Goal: Check status: Check status

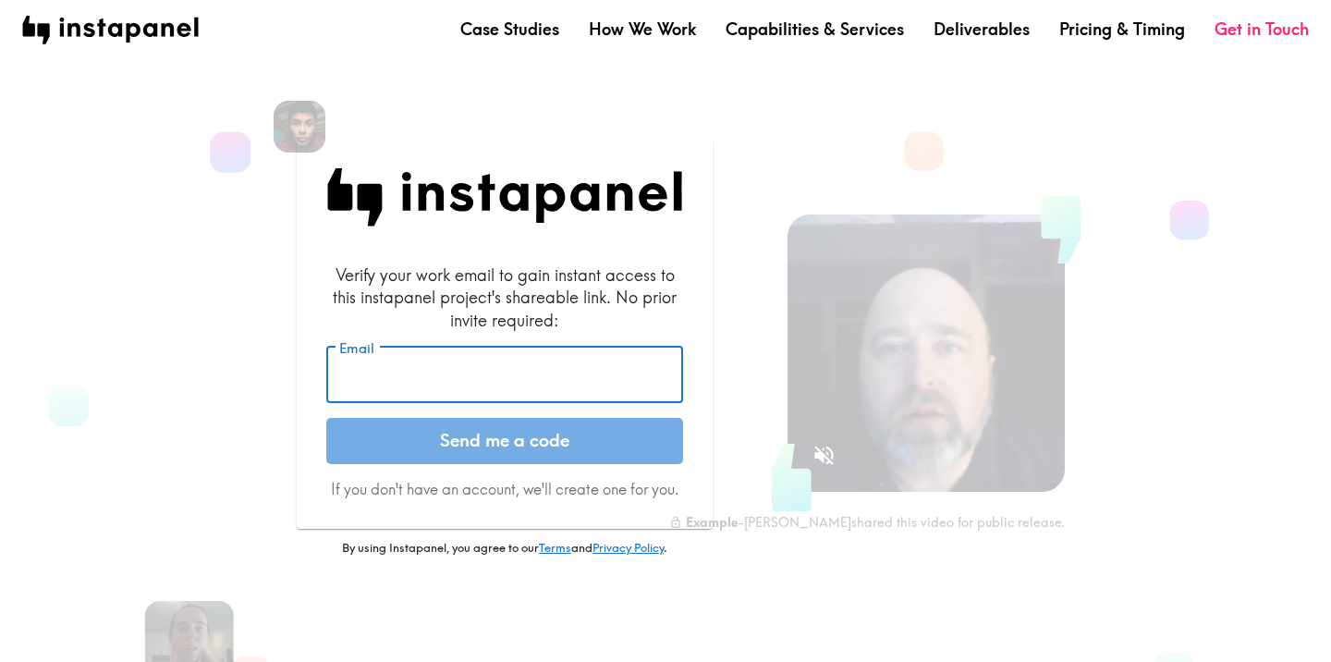
click at [466, 360] on input "Email" at bounding box center [504, 375] width 357 height 57
type input "[PERSON_NAME][EMAIL_ADDRESS][DOMAIN_NAME]"
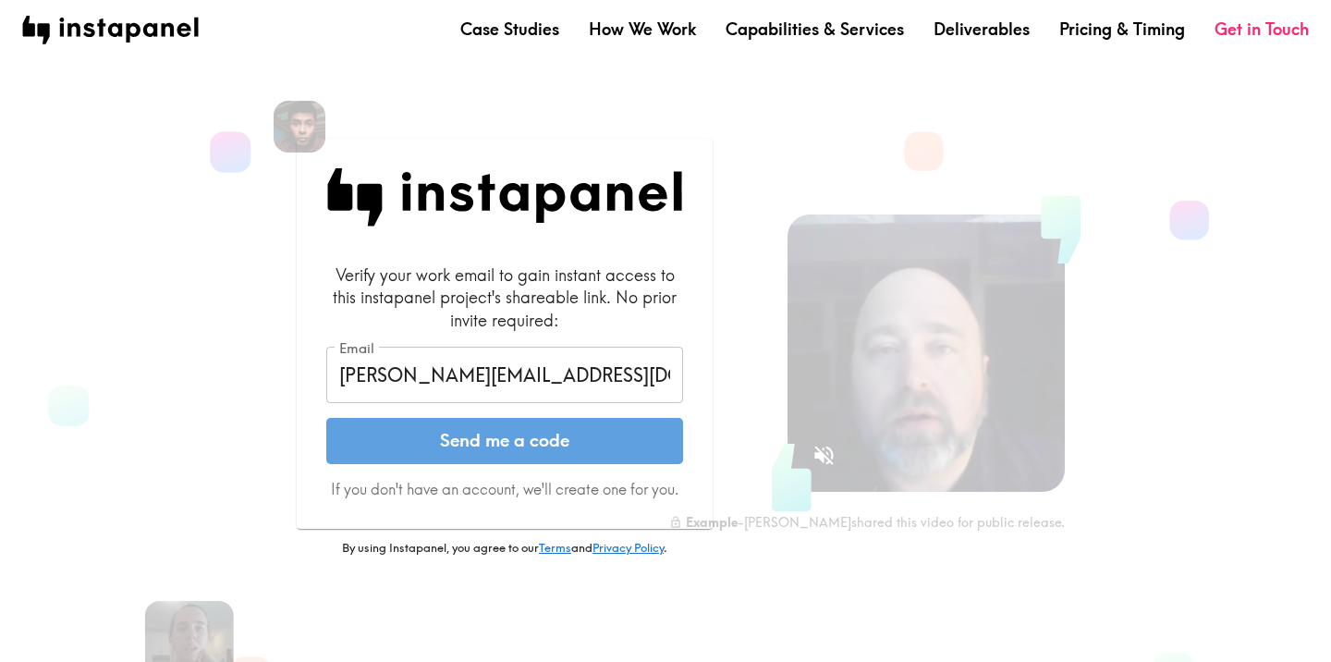
click at [579, 438] on button "Send me a code" at bounding box center [504, 441] width 357 height 46
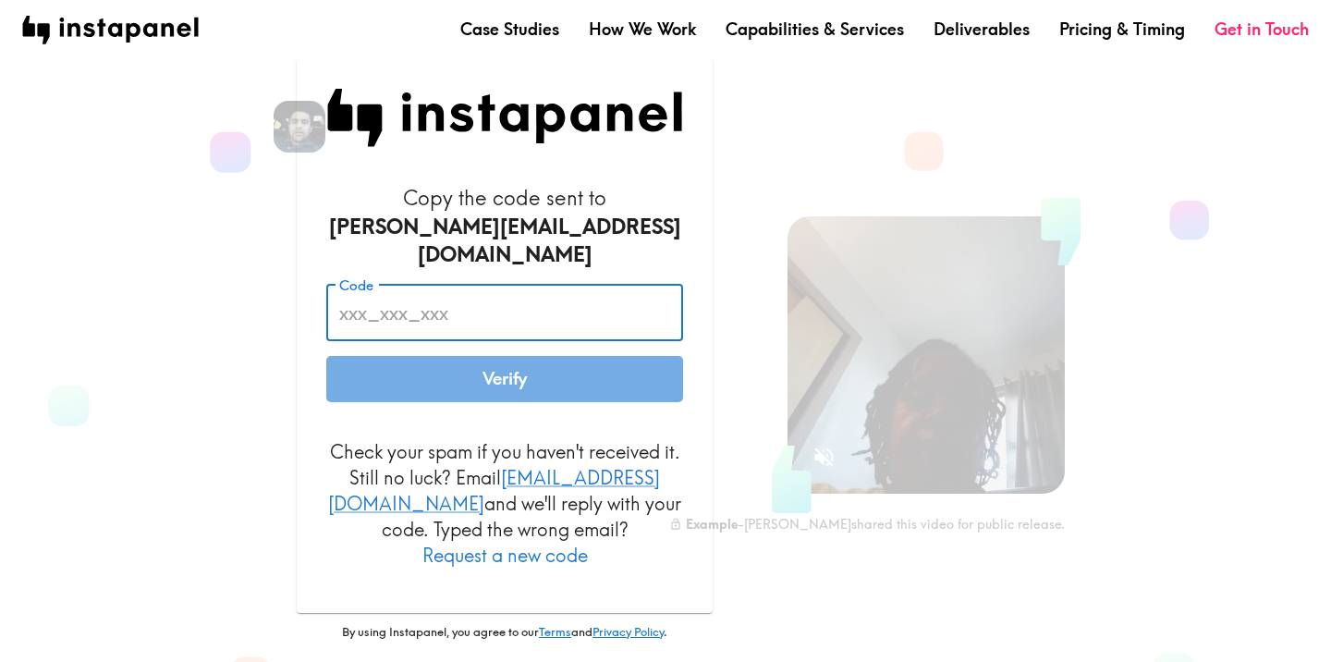
click at [528, 297] on input "Code" at bounding box center [504, 312] width 357 height 57
paste input "5Yq_PDU_Bp9"
type input "5Yq_PDU_Bp9"
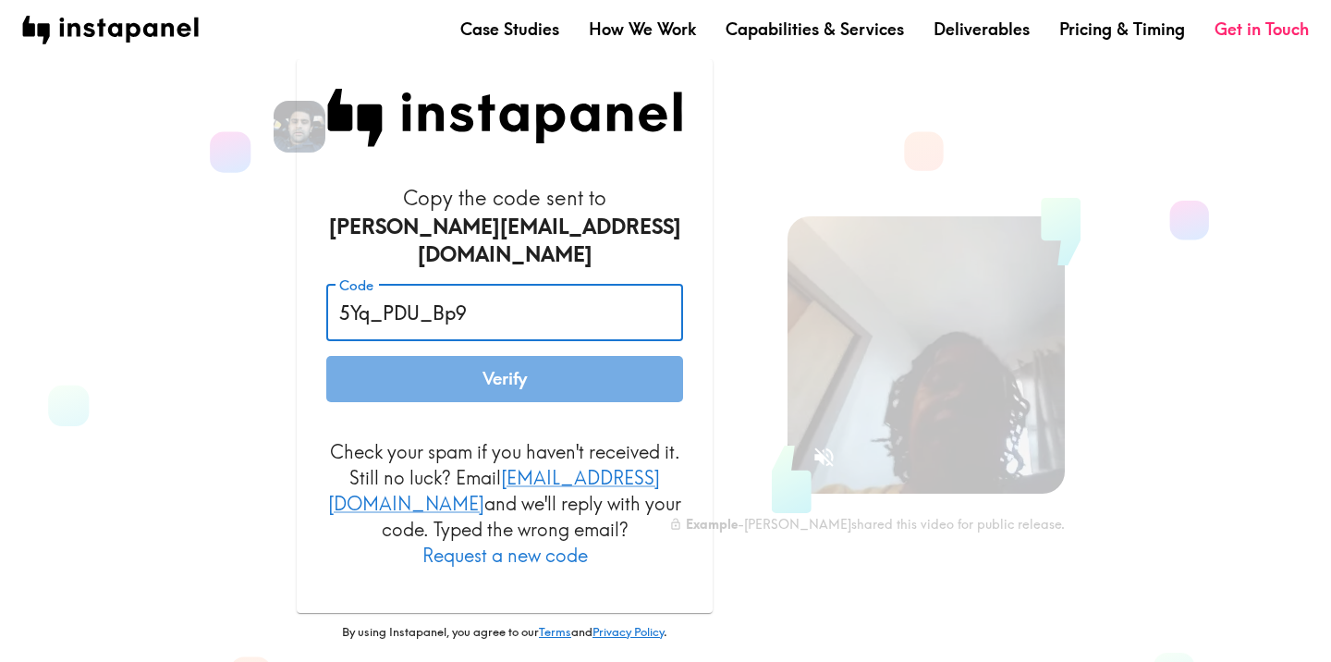
click at [582, 391] on button "Verify" at bounding box center [504, 379] width 357 height 46
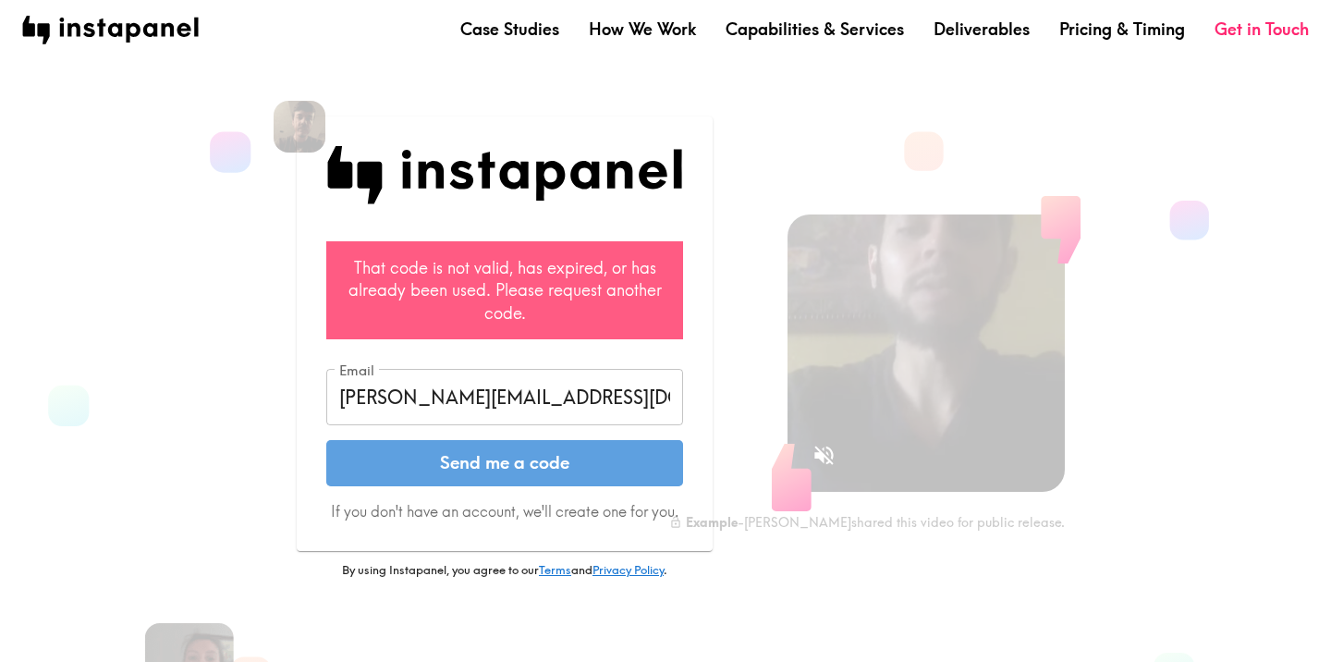
click at [455, 477] on button "Send me a code" at bounding box center [504, 463] width 357 height 46
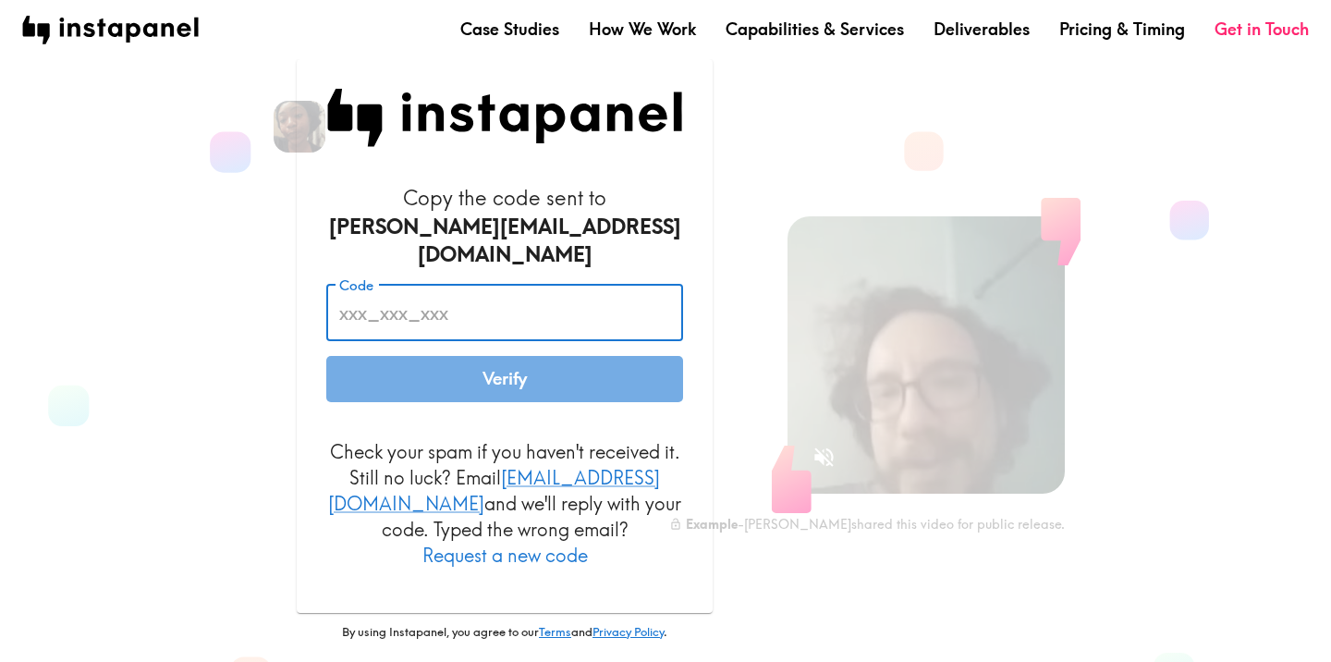
click at [445, 312] on input "Code" at bounding box center [504, 312] width 357 height 57
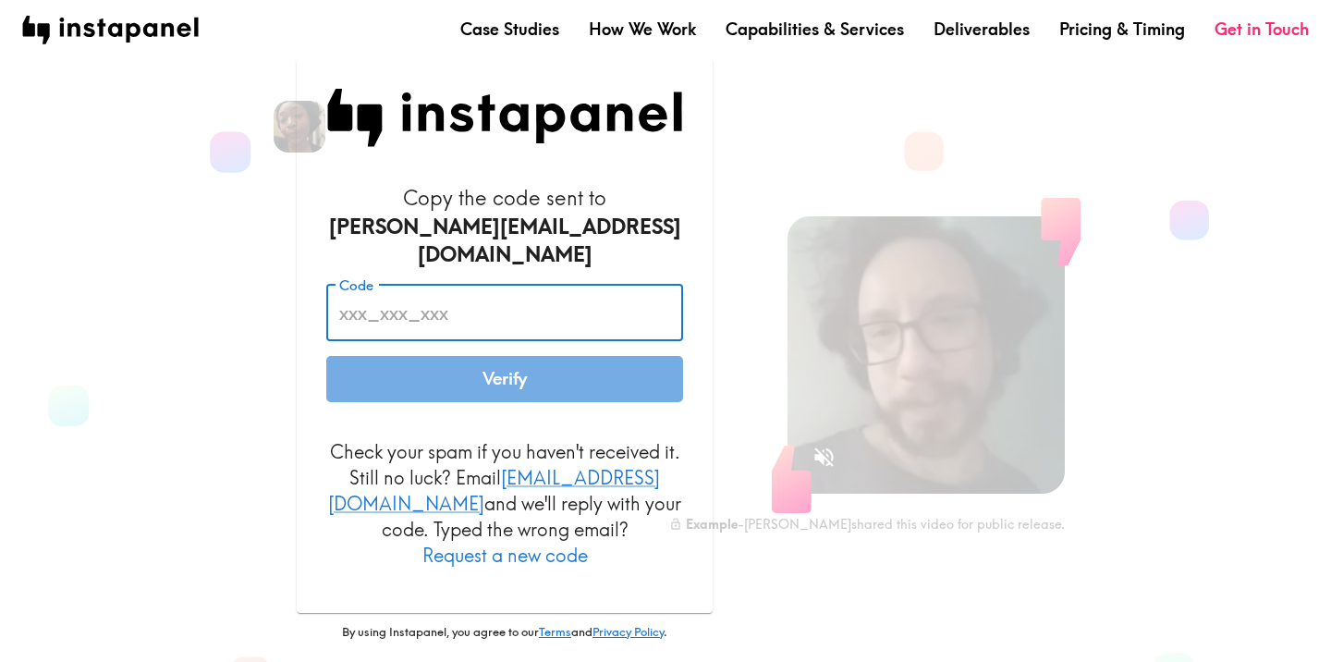
paste input "Mdt_t37_pKN"
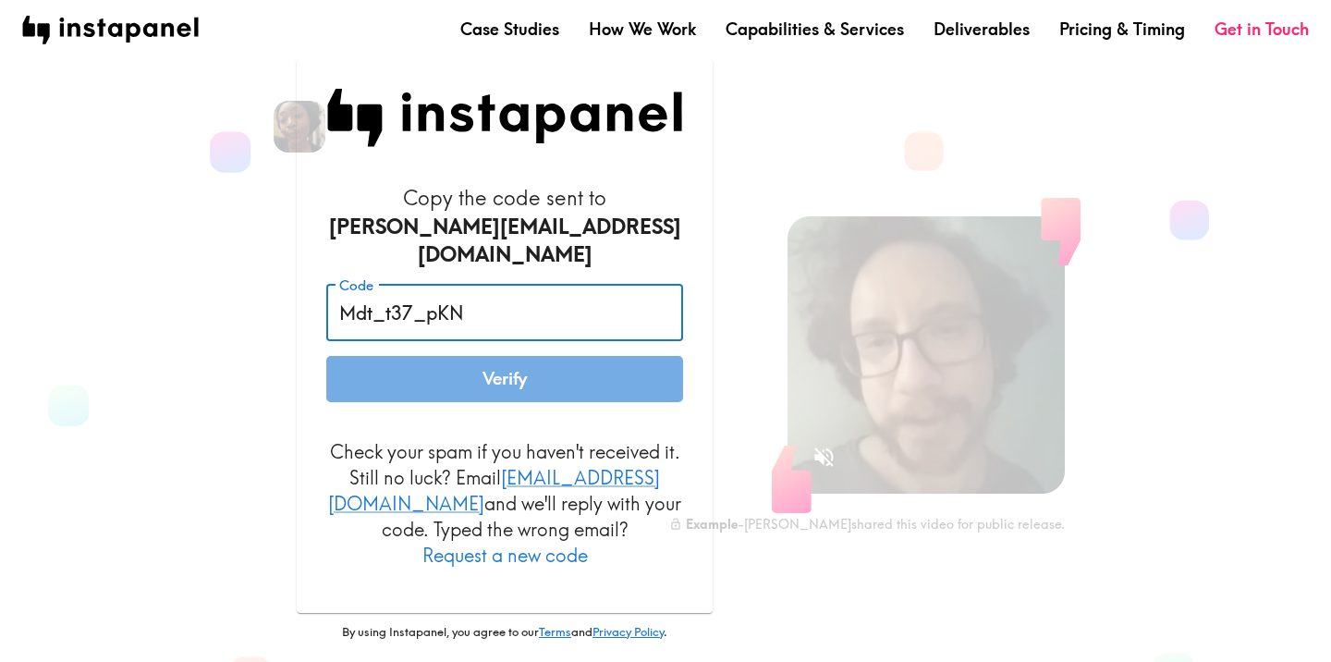
type input "Mdt_t37_pKN"
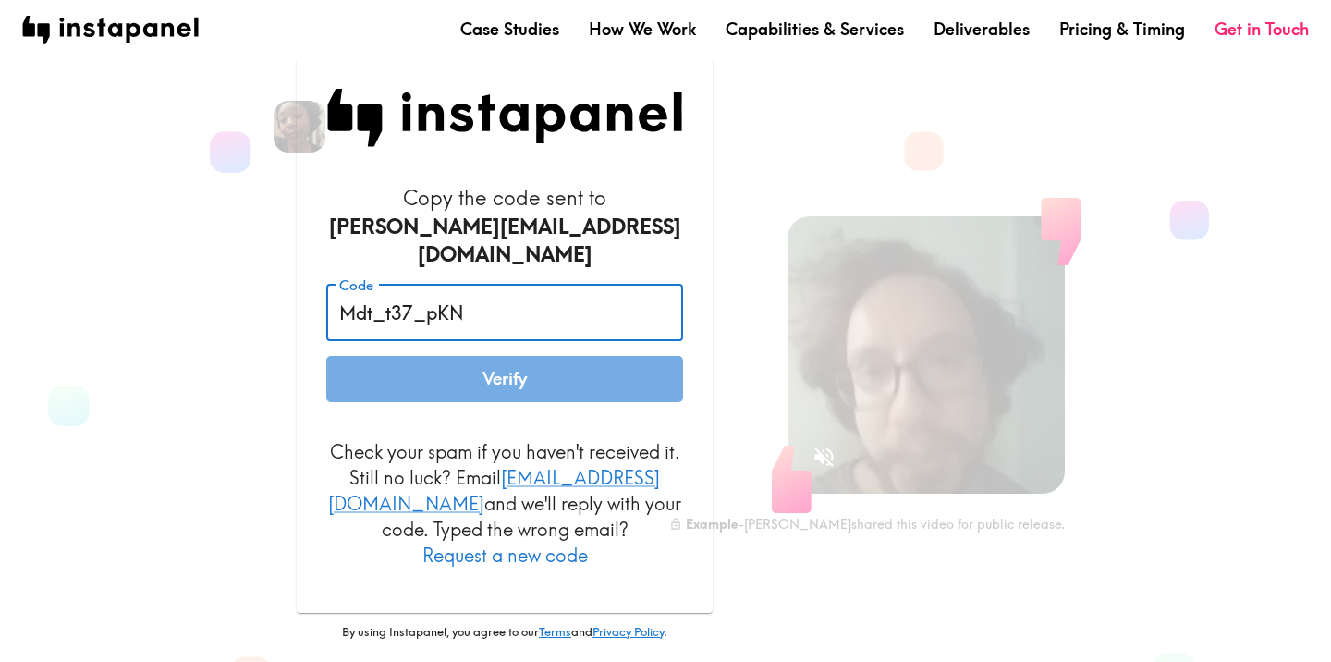
click at [460, 374] on button "Verify" at bounding box center [504, 379] width 357 height 46
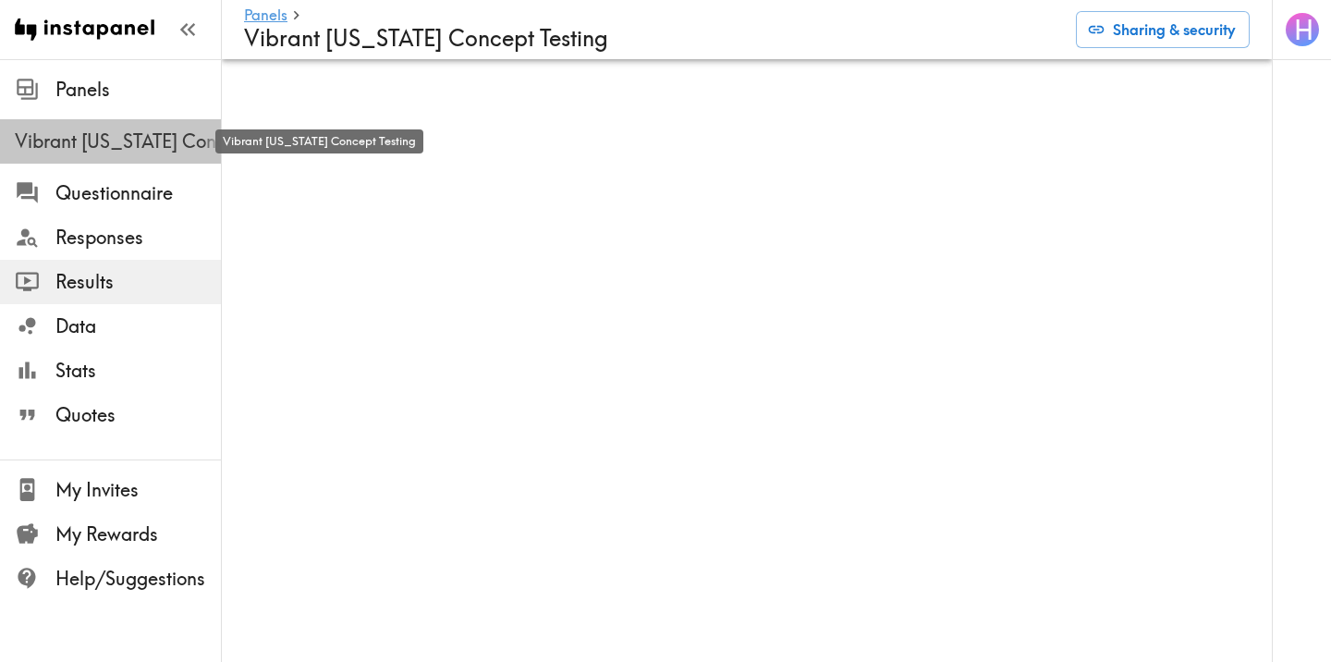
click at [108, 140] on span "Vibrant [US_STATE] Concept Testing" at bounding box center [118, 141] width 206 height 26
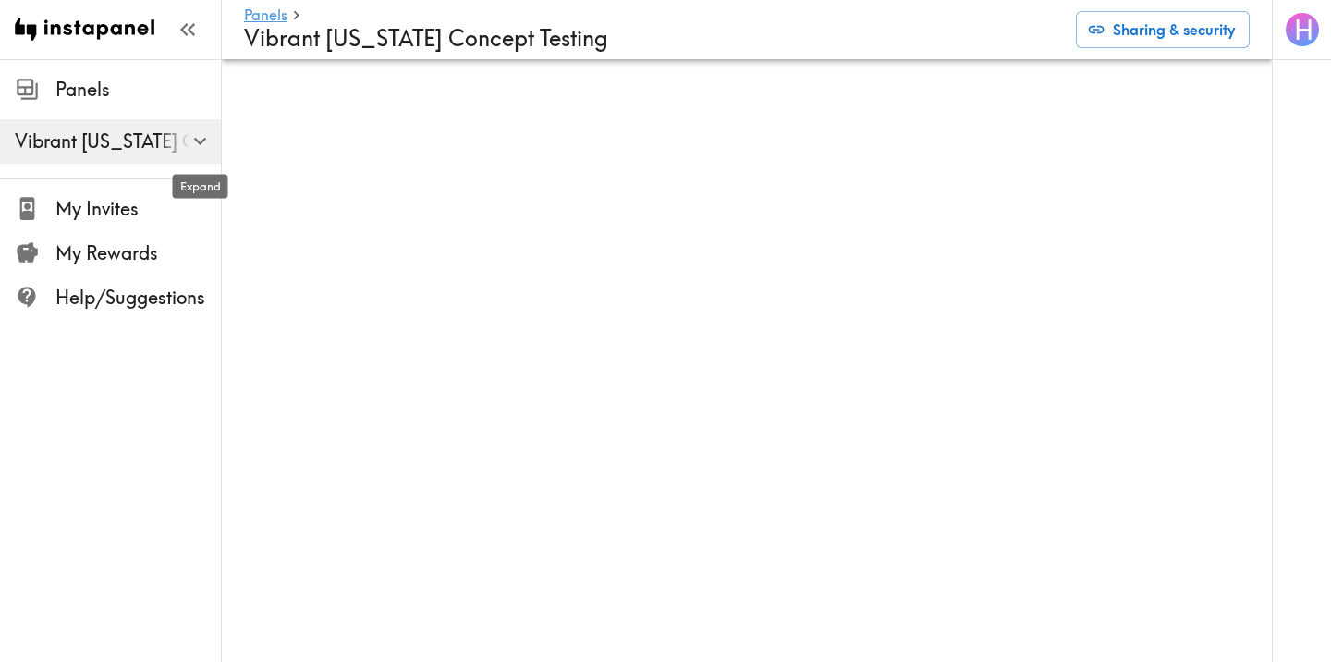
click at [201, 146] on icon "button" at bounding box center [200, 140] width 25 height 25
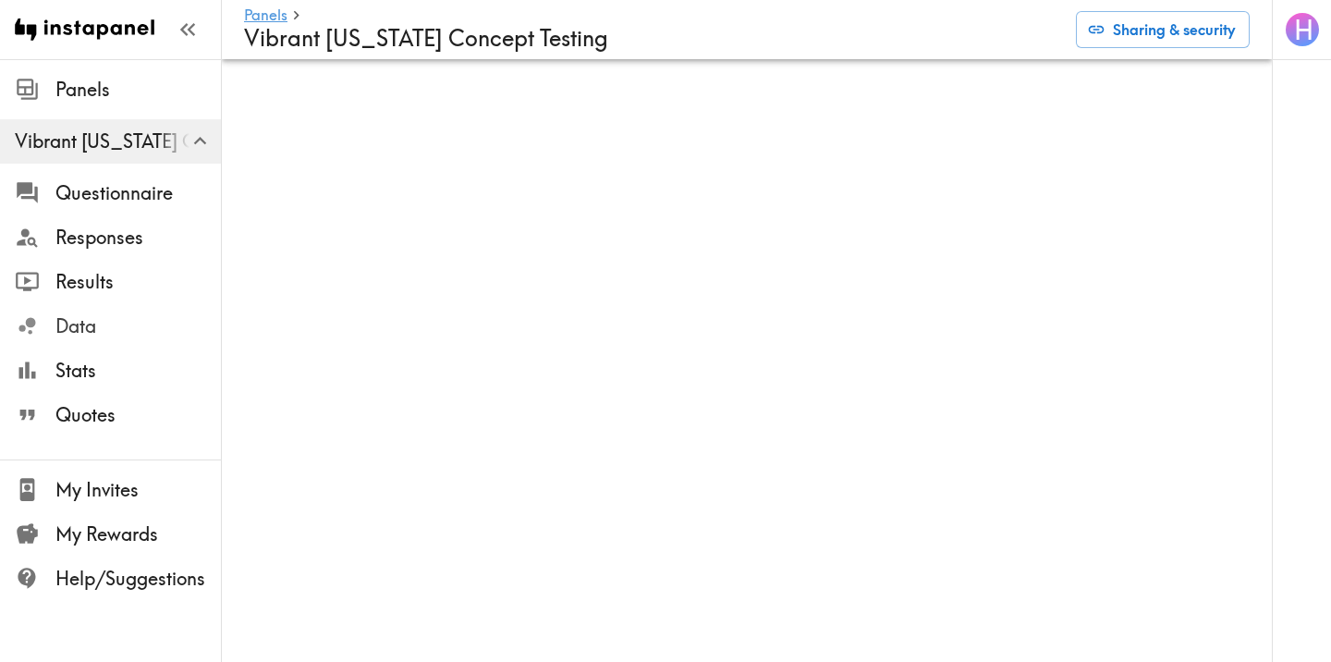
click at [129, 344] on div "Data" at bounding box center [110, 326] width 221 height 48
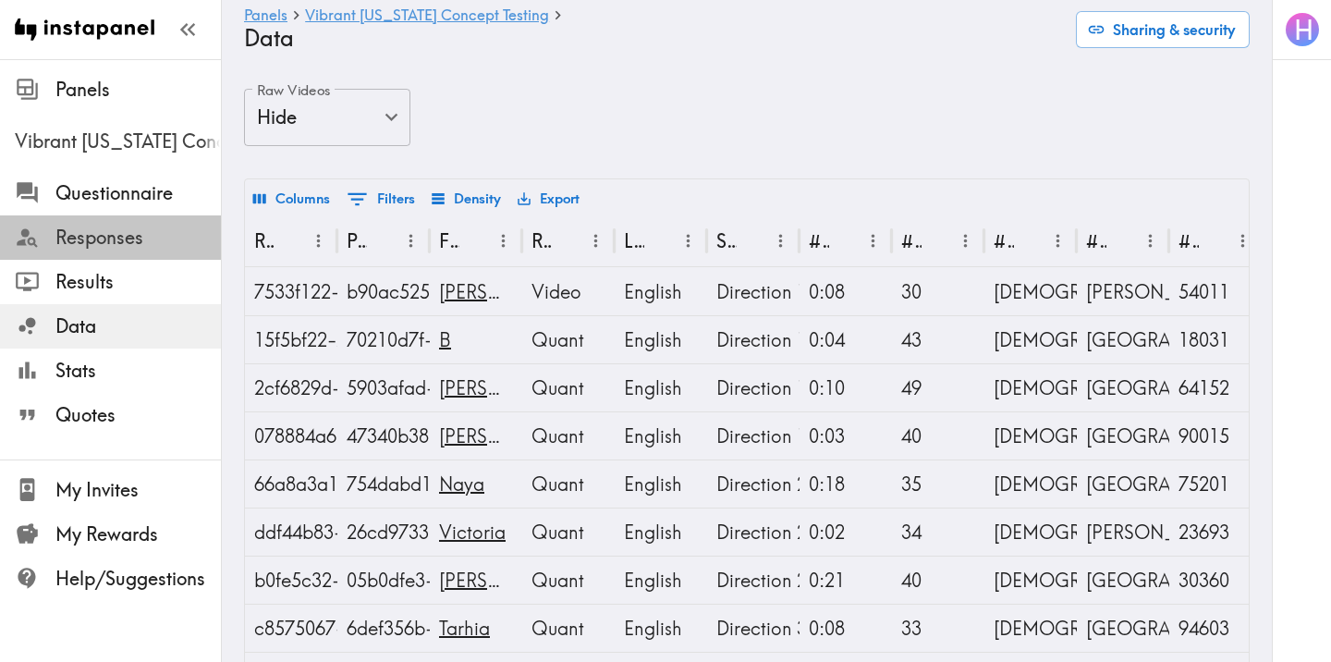
click at [142, 249] on span "Responses" at bounding box center [137, 238] width 165 height 26
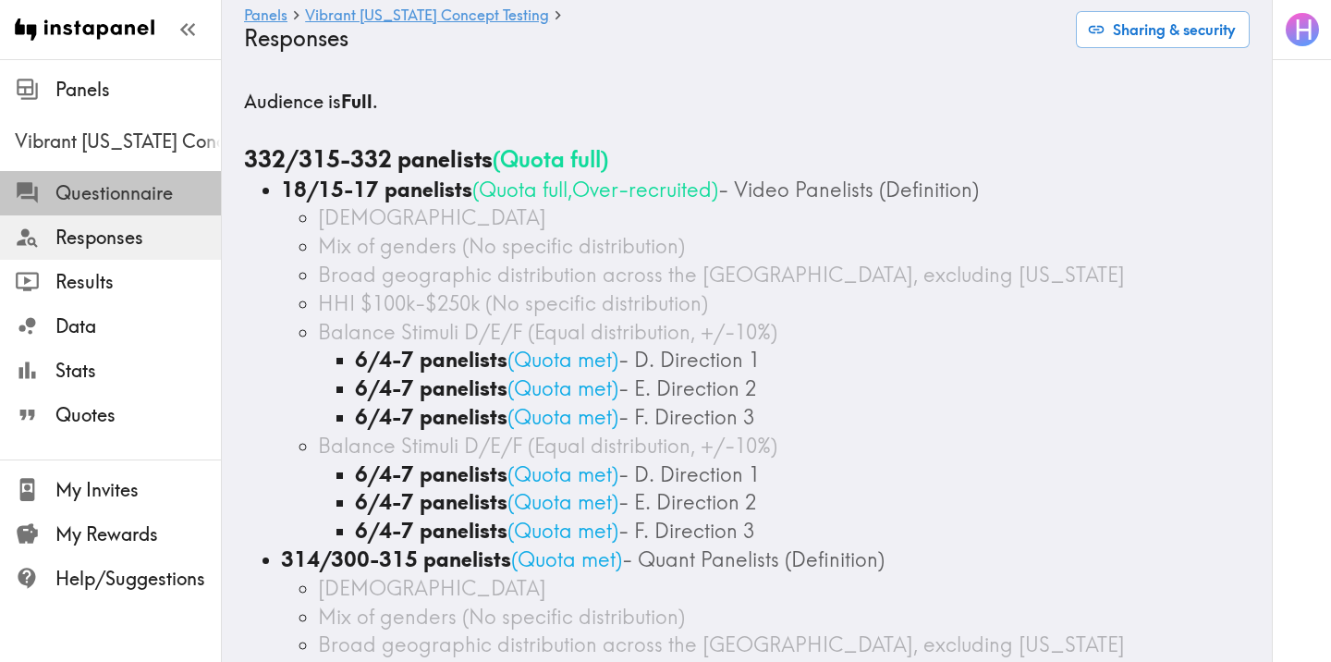
click at [152, 200] on span "Questionnaire" at bounding box center [137, 193] width 165 height 26
